Goal: Navigation & Orientation: Understand site structure

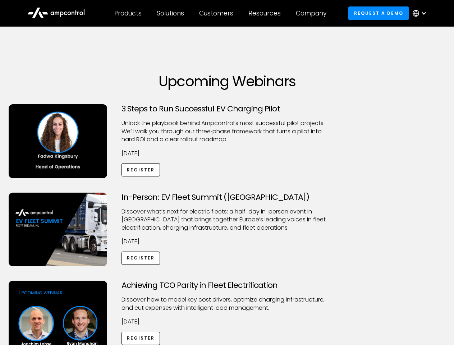
click at [221, 13] on div "Customers" at bounding box center [216, 13] width 34 height 8
click at [128, 13] on div "Products" at bounding box center [127, 13] width 27 height 8
click at [171, 13] on div "Solutions" at bounding box center [170, 13] width 27 height 8
click at [218, 13] on div "Customers" at bounding box center [216, 13] width 34 height 8
click at [266, 13] on div "Resources" at bounding box center [265, 13] width 32 height 8
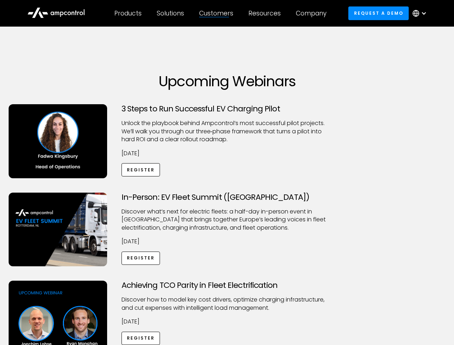
click at [314, 13] on div "Company" at bounding box center [311, 13] width 31 height 8
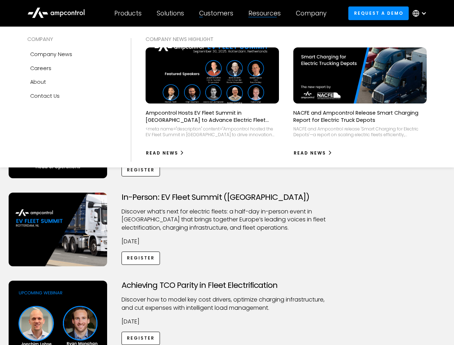
click at [422, 13] on div at bounding box center [424, 13] width 6 height 6
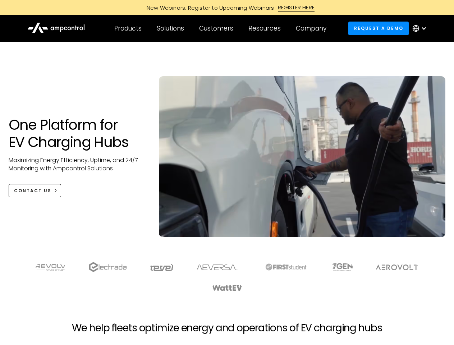
click at [221, 28] on div "Customers" at bounding box center [216, 28] width 34 height 8
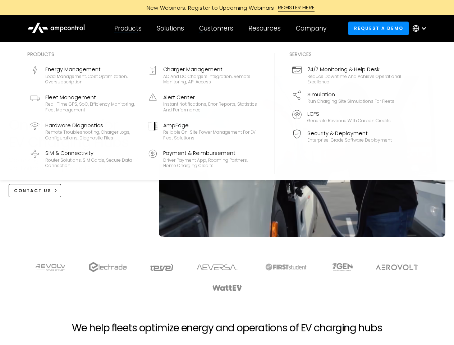
click at [128, 28] on div "Products" at bounding box center [127, 28] width 27 height 8
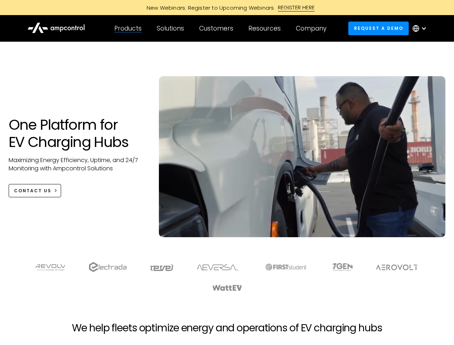
click at [171, 28] on div "Solutions" at bounding box center [170, 28] width 27 height 8
click at [218, 28] on div "Customers" at bounding box center [216, 28] width 34 height 8
click at [266, 28] on div "Resources" at bounding box center [265, 28] width 32 height 8
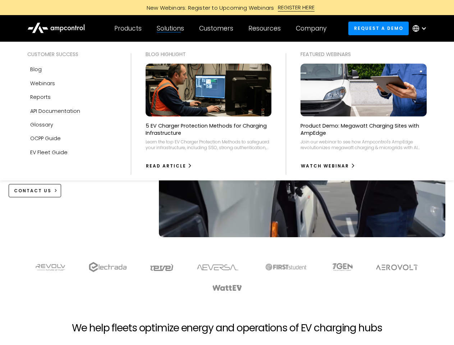
click at [314, 28] on div "Company" at bounding box center [311, 28] width 31 height 8
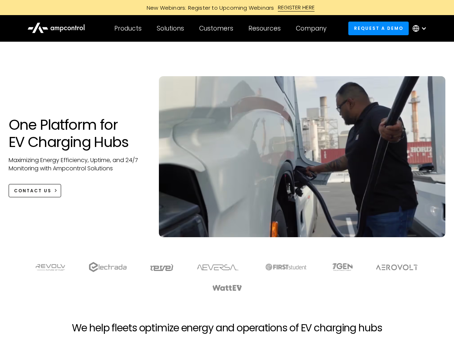
click at [422, 28] on div at bounding box center [424, 29] width 6 height 6
